Goal: Find specific page/section: Find specific page/section

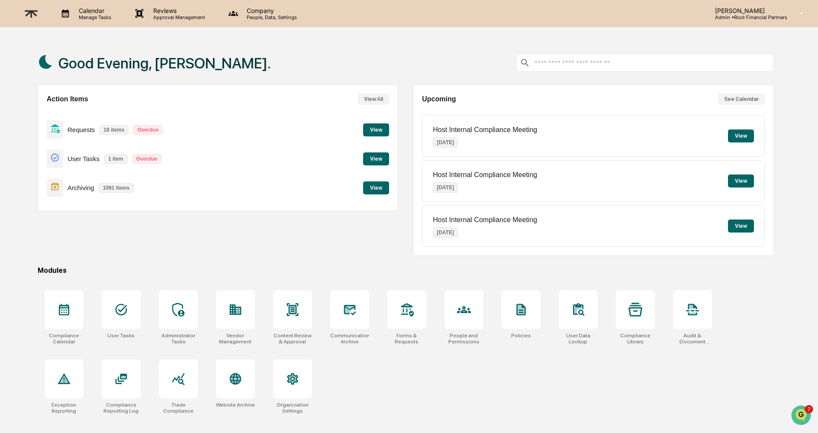
click at [357, 191] on div "Archiving 1091 items View" at bounding box center [218, 187] width 342 height 29
click at [371, 190] on button "View" at bounding box center [376, 187] width 26 height 13
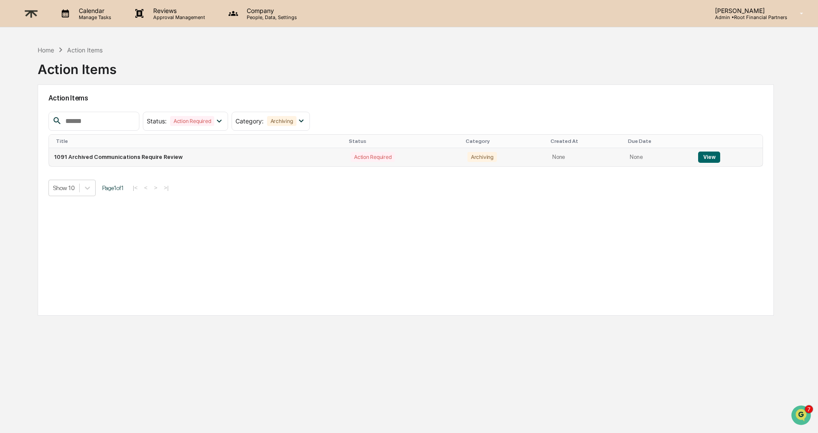
click at [704, 158] on button "View" at bounding box center [709, 157] width 22 height 11
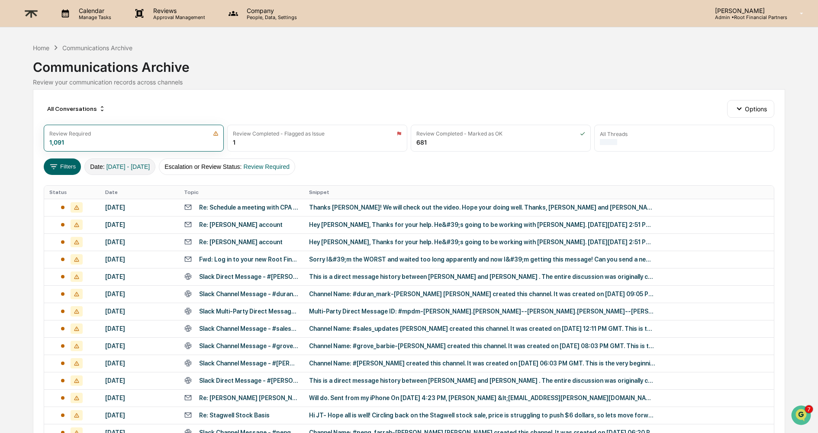
click at [143, 168] on span "[DATE] - [DATE]" at bounding box center [128, 166] width 44 height 7
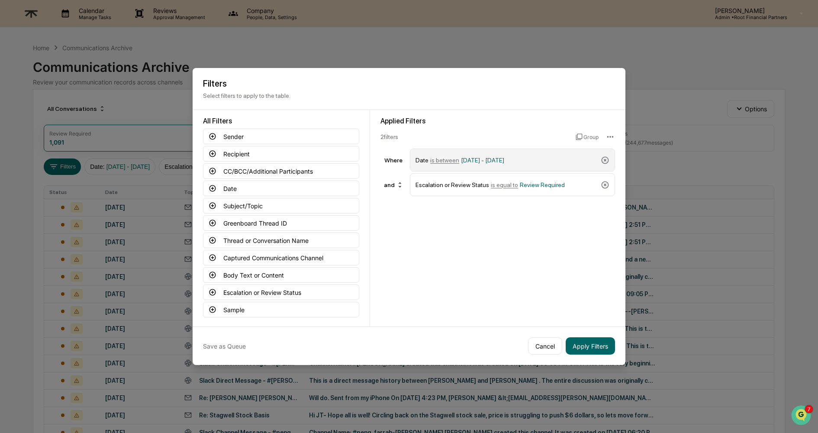
click at [507, 155] on div "Date is between [DATE] - [DATE]" at bounding box center [507, 159] width 182 height 15
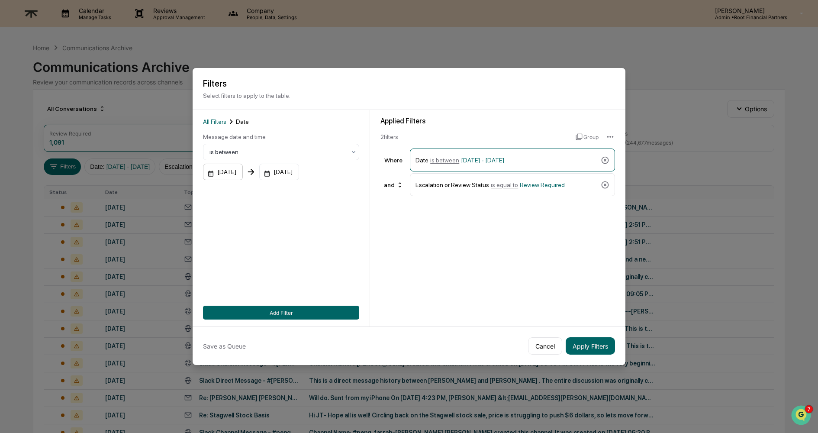
click at [227, 170] on div "[DATE]" at bounding box center [223, 172] width 40 height 16
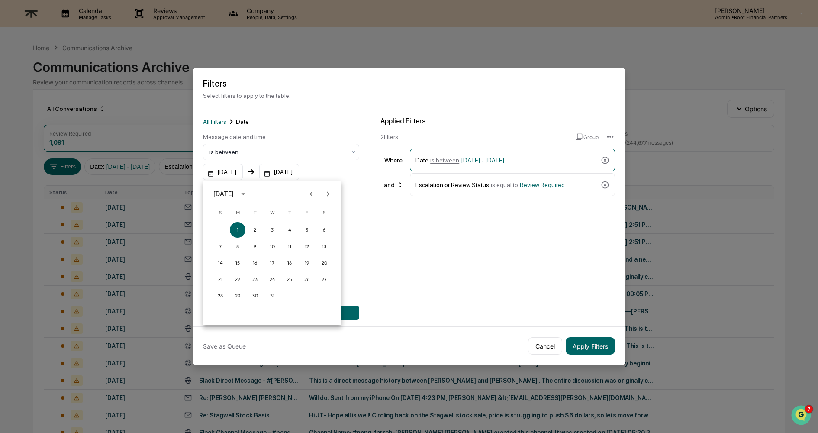
click at [334, 197] on button "Next month" at bounding box center [328, 194] width 16 height 16
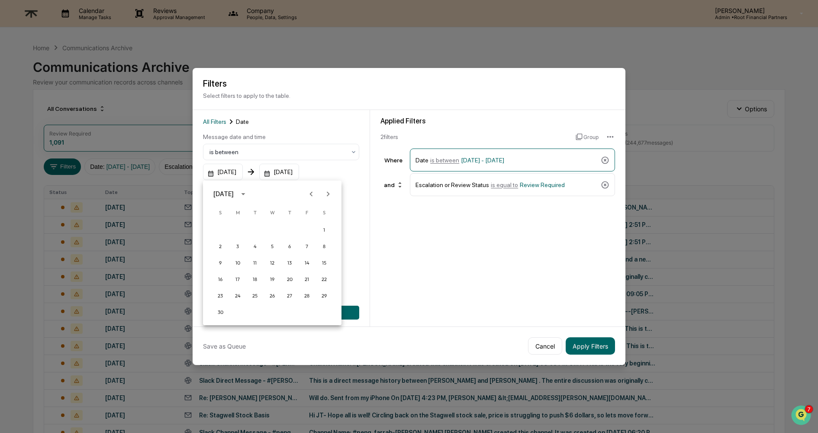
click at [334, 197] on button "Next month" at bounding box center [328, 194] width 16 height 16
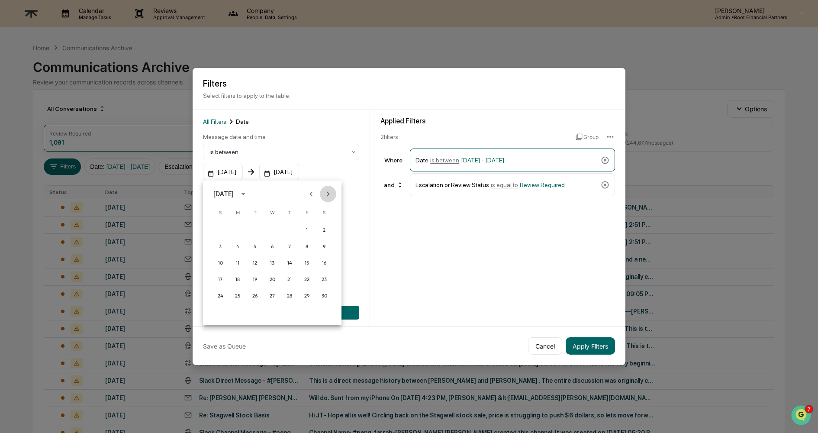
click at [334, 197] on button "Next month" at bounding box center [328, 194] width 16 height 16
click at [334, 196] on button "Next month" at bounding box center [328, 194] width 16 height 16
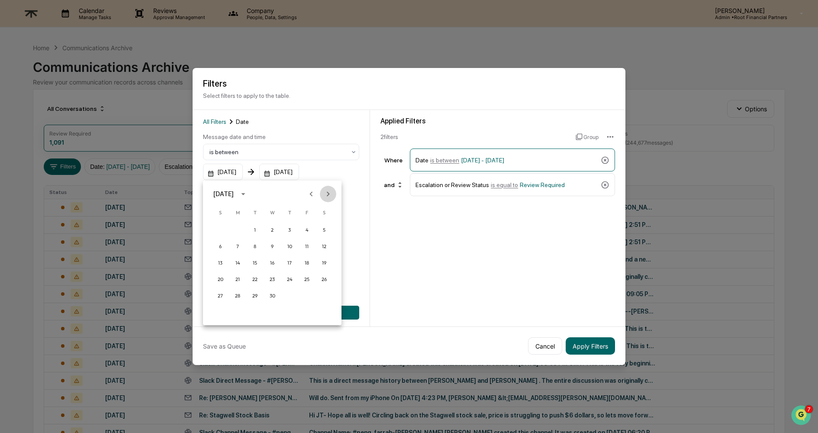
click at [334, 196] on button "Next month" at bounding box center [328, 194] width 16 height 16
click at [330, 193] on icon "Next month" at bounding box center [328, 194] width 10 height 10
click at [327, 192] on icon "Next month" at bounding box center [328, 193] width 3 height 5
click at [236, 276] on button "18" at bounding box center [238, 279] width 16 height 16
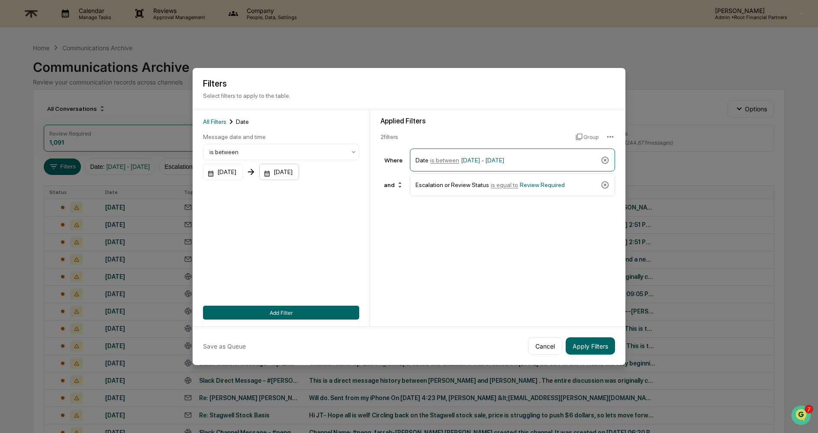
click at [243, 172] on div "[DATE]" at bounding box center [223, 172] width 40 height 16
click at [225, 232] on div at bounding box center [409, 216] width 818 height 433
click at [280, 311] on button "Add Filter" at bounding box center [281, 313] width 156 height 14
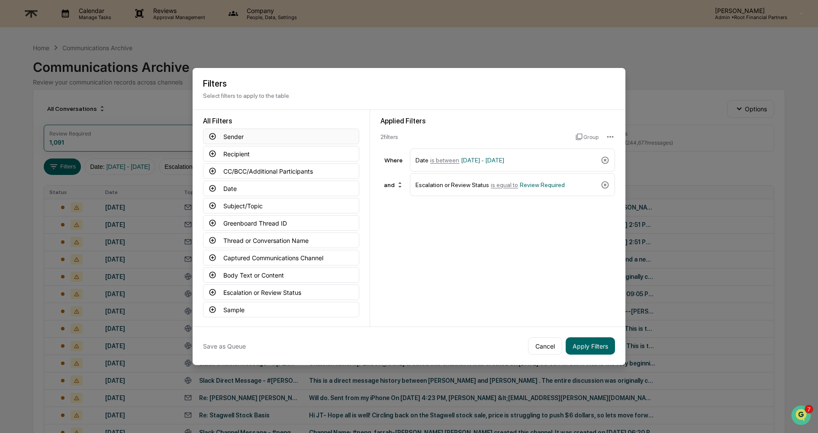
click at [235, 135] on button "Sender" at bounding box center [281, 137] width 156 height 16
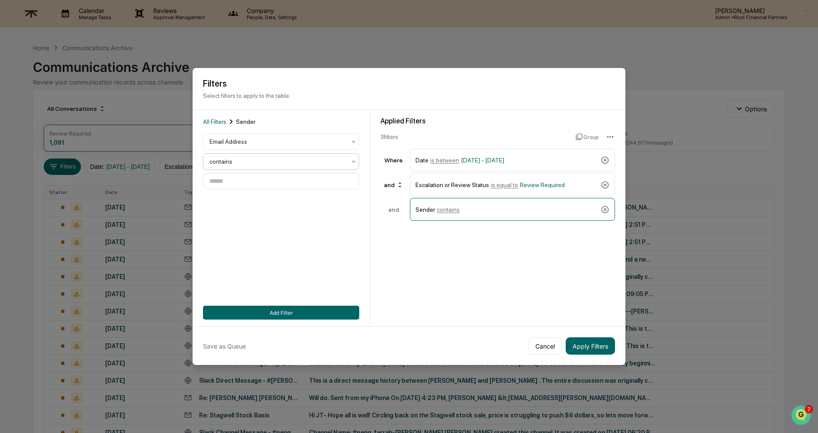
click at [254, 146] on div at bounding box center [278, 141] width 136 height 9
click at [259, 181] on div "is equal to" at bounding box center [280, 182] width 155 height 17
click at [270, 179] on input at bounding box center [281, 181] width 156 height 16
click at [269, 148] on div "is equal to" at bounding box center [277, 141] width 145 height 12
click at [253, 212] on div "contains" at bounding box center [280, 216] width 155 height 17
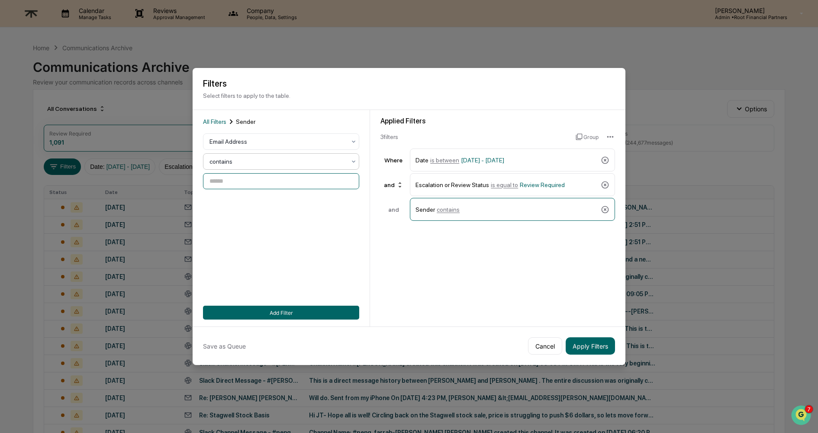
click at [282, 181] on input at bounding box center [281, 181] width 156 height 16
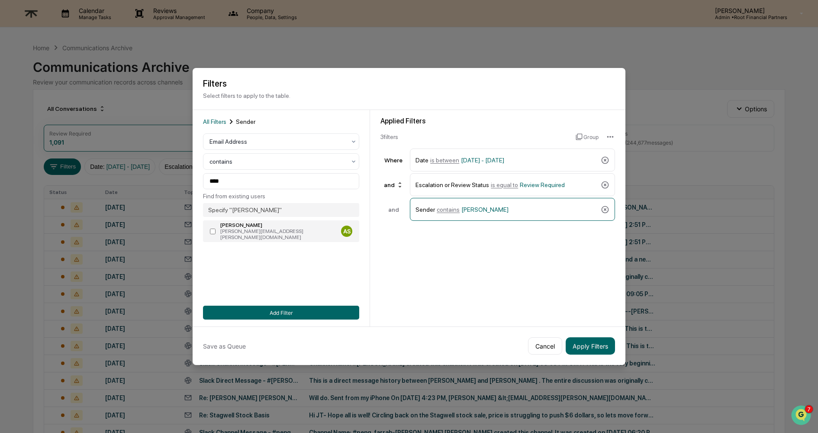
type input "**********"
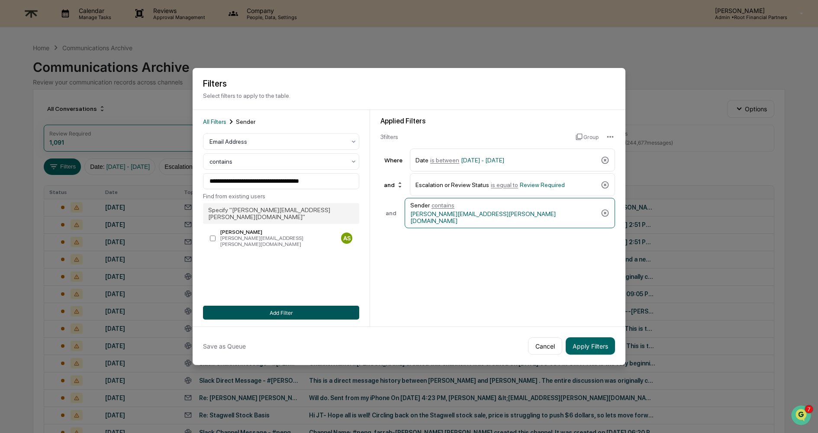
click at [288, 311] on button "Add Filter" at bounding box center [281, 313] width 156 height 14
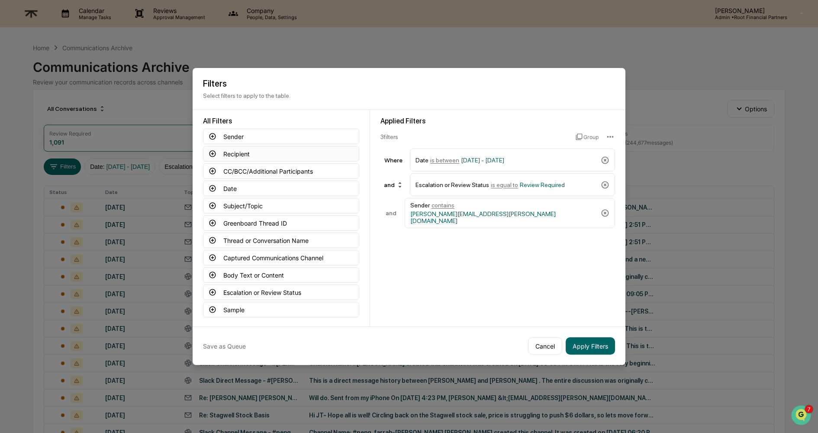
click at [244, 152] on button "Recipient" at bounding box center [281, 154] width 156 height 16
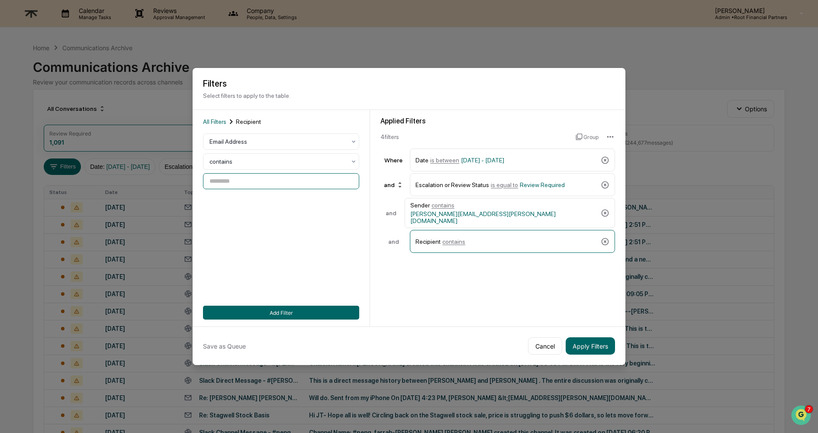
click at [242, 178] on input at bounding box center [281, 181] width 156 height 16
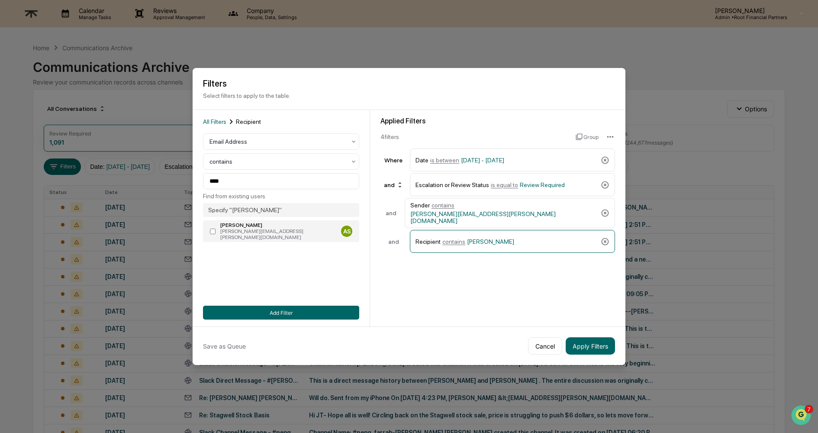
type input "**********"
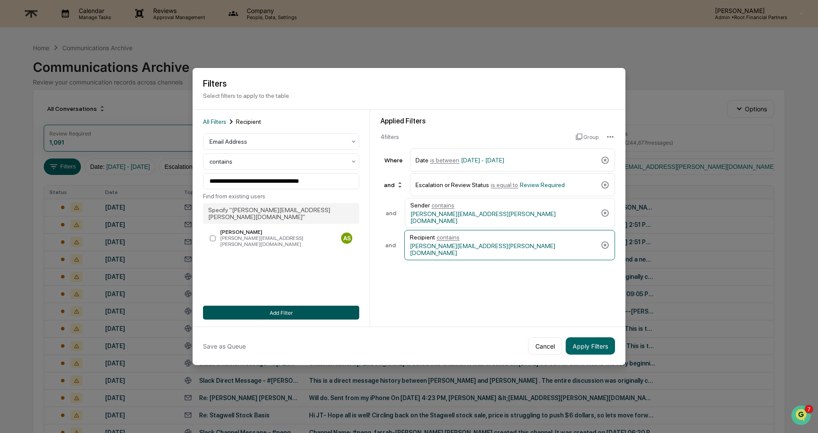
click at [276, 311] on button "Add Filter" at bounding box center [281, 313] width 156 height 14
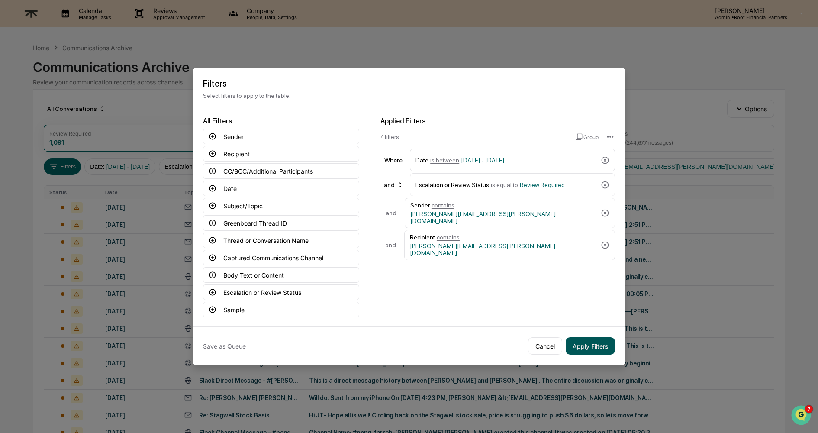
click at [600, 345] on button "Apply Filters" at bounding box center [590, 345] width 49 height 17
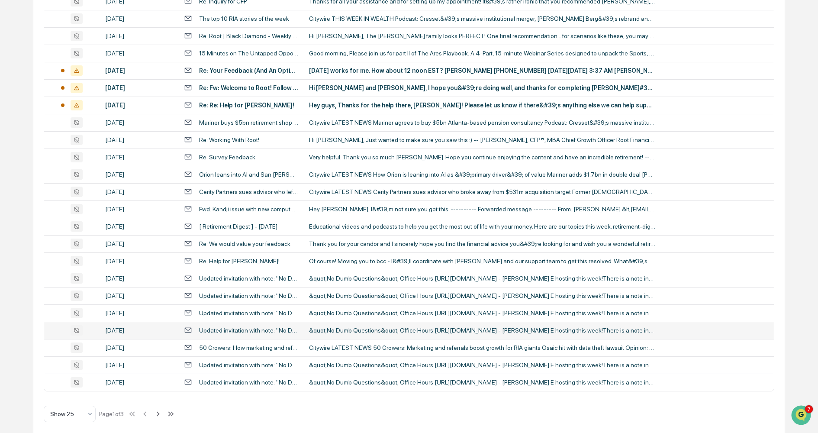
scroll to position [248, 0]
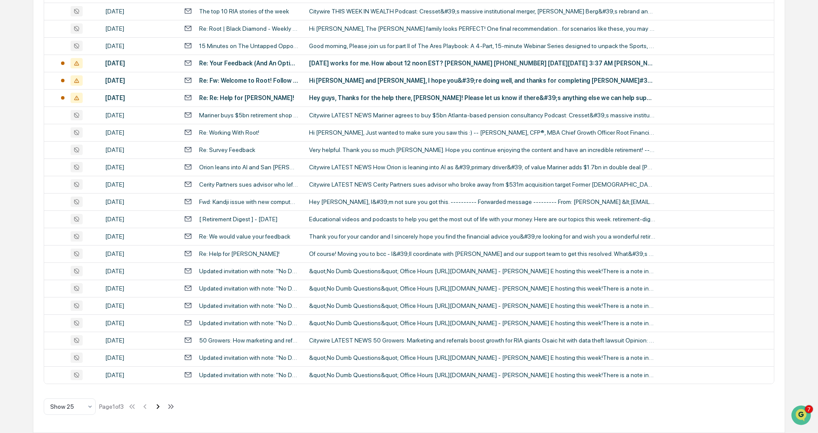
click at [163, 408] on icon at bounding box center [158, 407] width 10 height 10
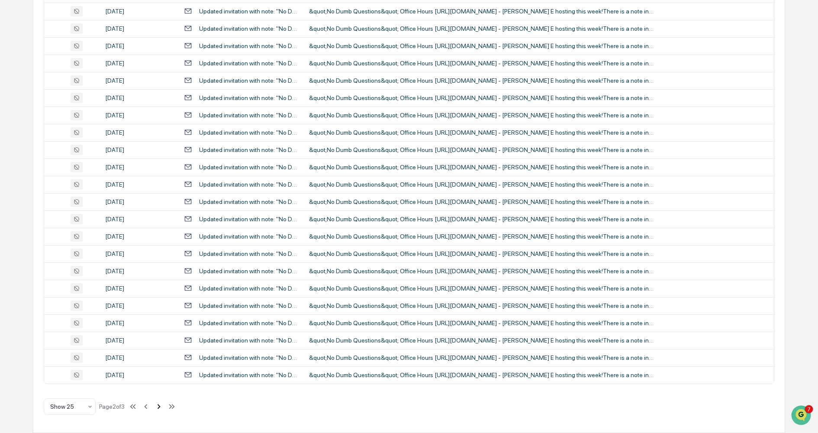
click at [164, 407] on icon at bounding box center [159, 407] width 10 height 10
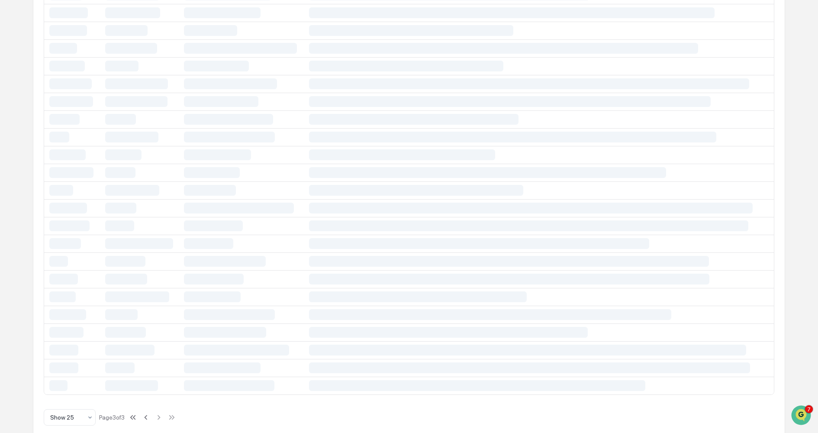
scroll to position [92, 0]
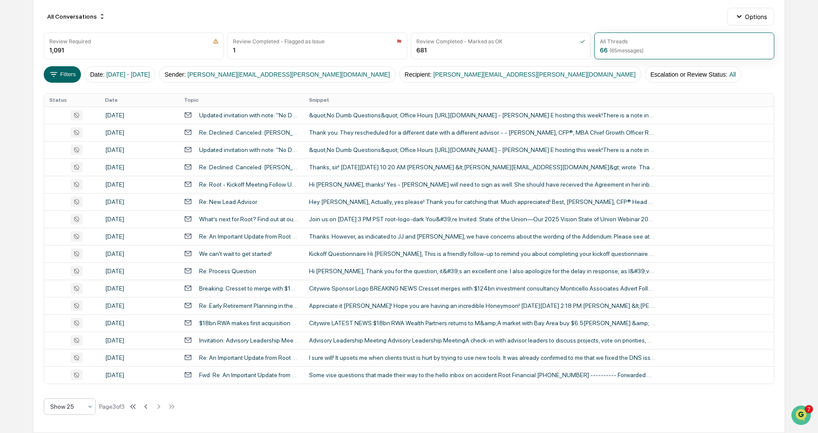
click at [69, 407] on div at bounding box center [66, 406] width 32 height 9
click at [74, 383] on div "Show 100" at bounding box center [69, 383] width 51 height 17
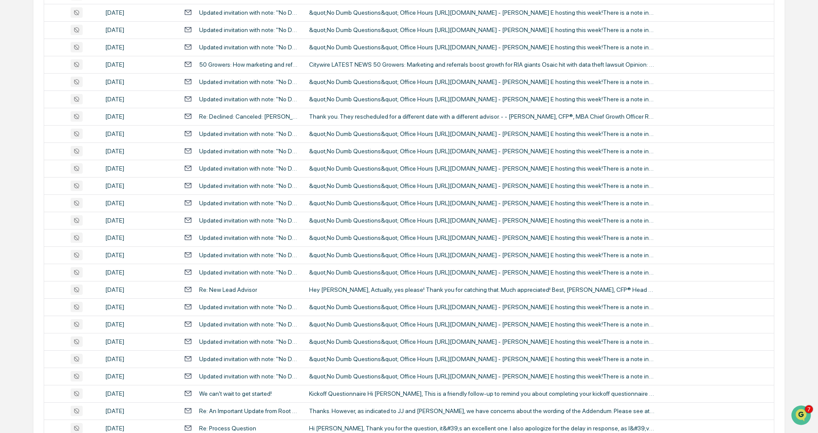
scroll to position [958, 0]
